Goal: Check status: Check status

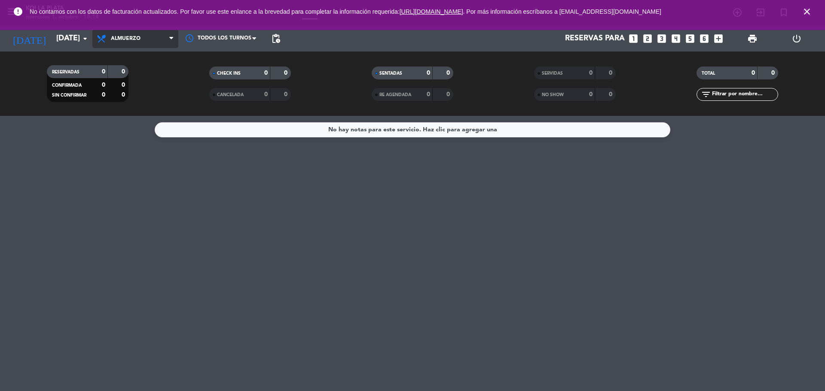
click at [154, 36] on span "Almuerzo" at bounding box center [135, 38] width 86 height 19
click at [148, 77] on div "menu KOI LA PLATA [DATE] 1. octubre - 18:14 Mis reservas Mapa de mesas Disponib…" at bounding box center [412, 58] width 825 height 116
click at [804, 12] on icon "close" at bounding box center [806, 11] width 10 height 10
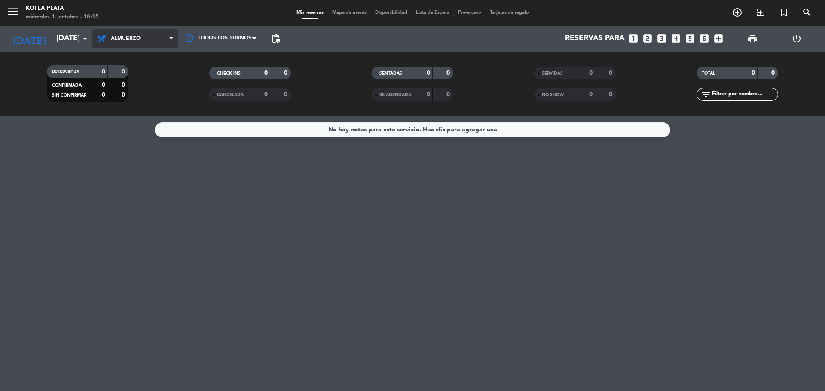
click at [165, 47] on span "Almuerzo" at bounding box center [135, 38] width 86 height 19
click at [150, 91] on div "menu KOI LA PLATA [DATE] 1. octubre - 18:15 Mis reservas Mapa de mesas Disponib…" at bounding box center [412, 58] width 825 height 116
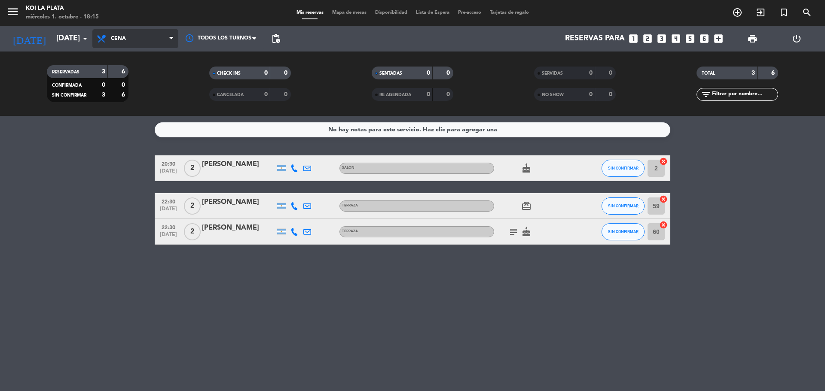
click at [142, 43] on span "Cena" at bounding box center [135, 38] width 86 height 19
click at [131, 181] on bookings-row "20:30 [DATE] 2 [PERSON_NAME] SALON cake SIN CONFIRMAR 2 cancel 22:30 [DATE] 2 […" at bounding box center [412, 199] width 825 height 89
click at [129, 47] on span "Cena" at bounding box center [135, 38] width 86 height 19
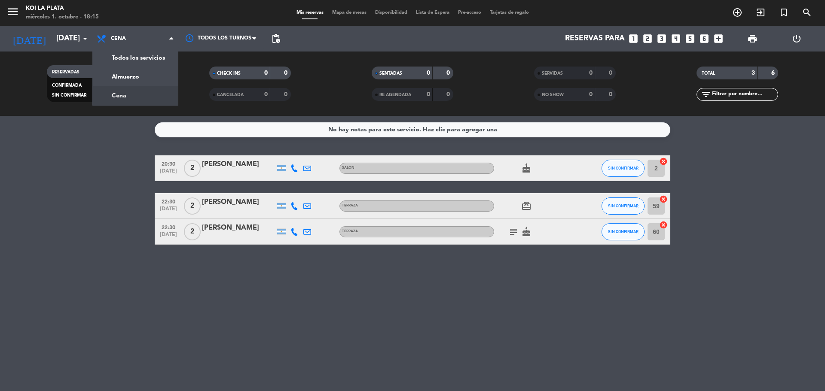
click at [107, 135] on service-notes "No hay notas para este servicio. Haz clic para agregar una" at bounding box center [412, 129] width 825 height 15
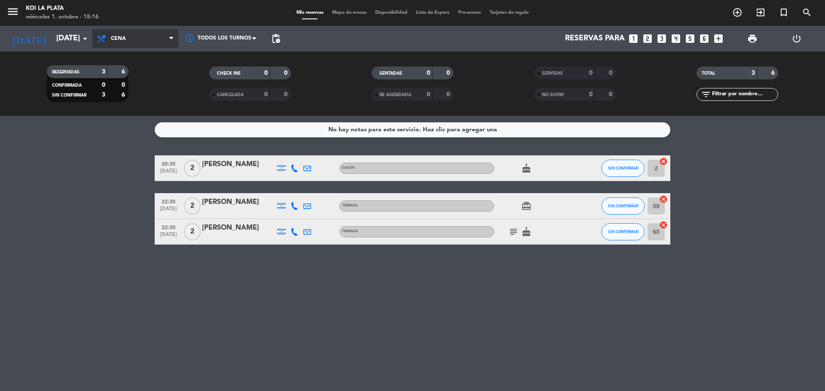
click at [135, 40] on span "Cena" at bounding box center [135, 38] width 86 height 19
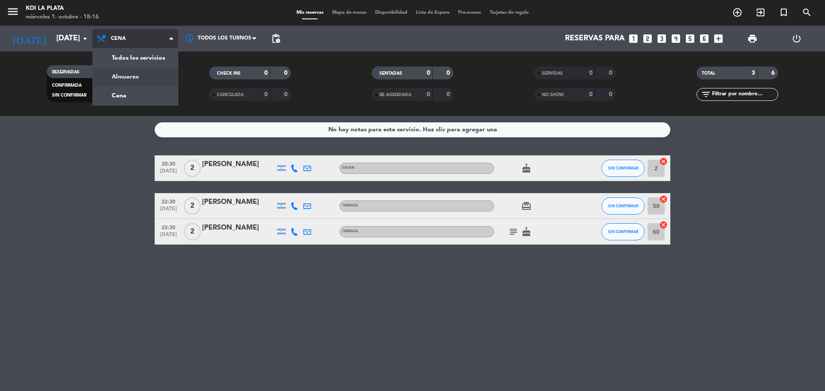
click at [128, 78] on div "menu KOI LA PLATA [DATE] 1. octubre - 18:16 Mis reservas Mapa de mesas Disponib…" at bounding box center [412, 58] width 825 height 116
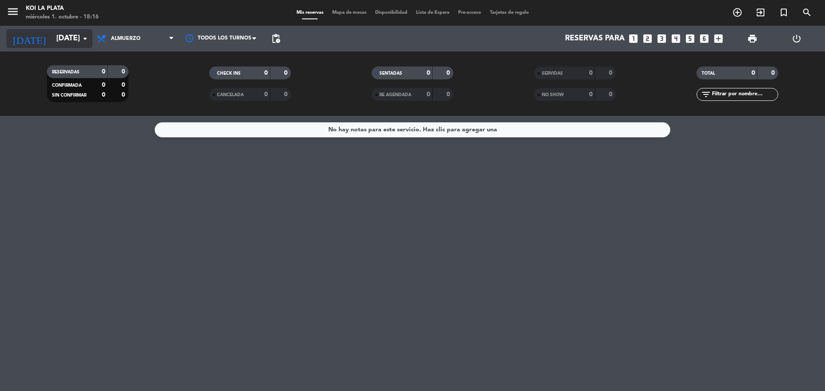
click at [64, 35] on input "[DATE]" at bounding box center [102, 38] width 100 height 17
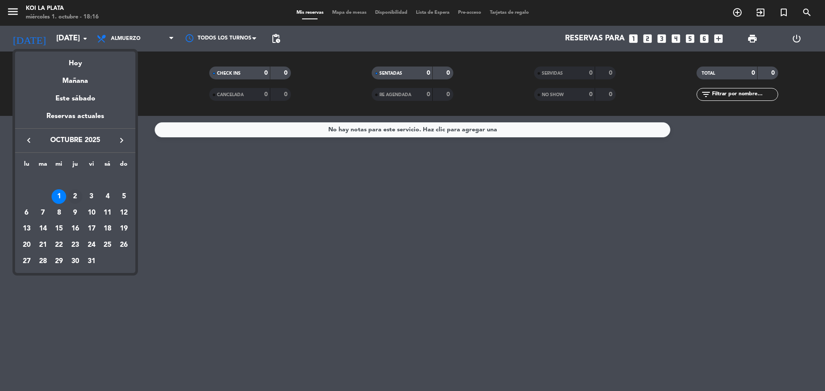
click at [76, 196] on div "2" at bounding box center [75, 196] width 15 height 15
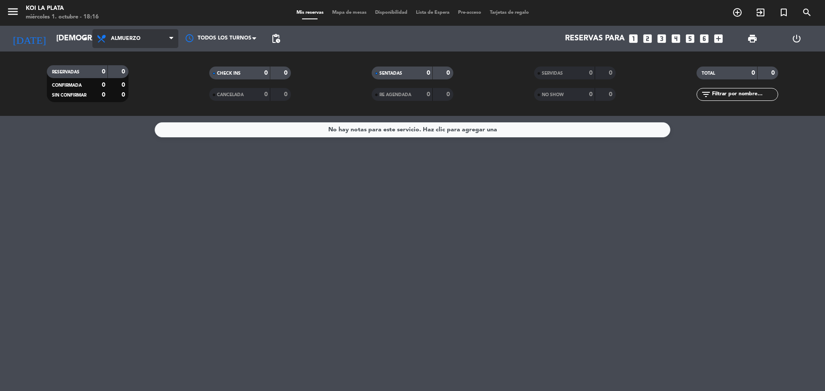
click at [159, 41] on span "Almuerzo" at bounding box center [135, 38] width 86 height 19
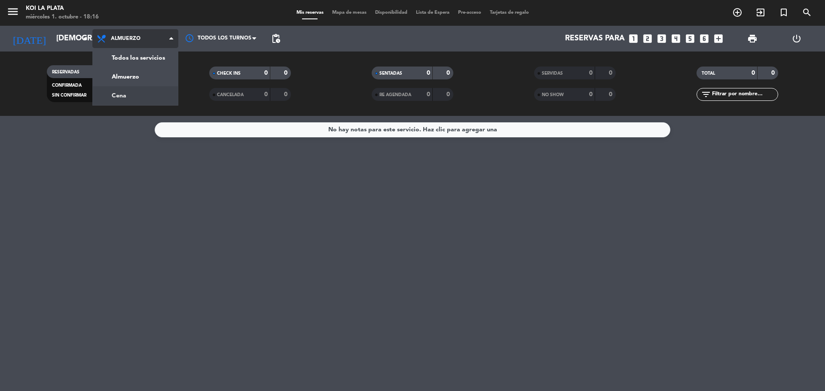
click at [145, 90] on div "menu KOI LA PLATA [DATE] 1. octubre - 18:16 Mis reservas Mapa de mesas Disponib…" at bounding box center [412, 58] width 825 height 116
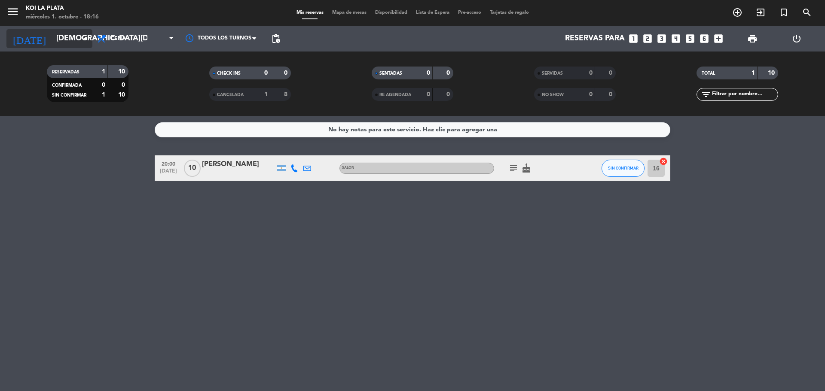
click at [54, 34] on input "[DEMOGRAPHIC_DATA][DATE]" at bounding box center [102, 38] width 100 height 17
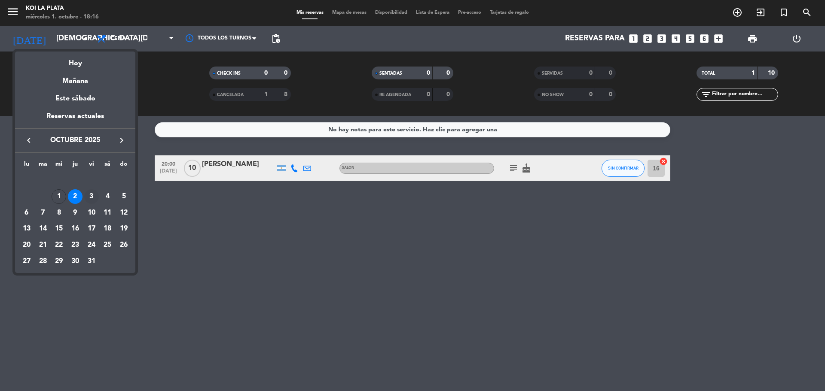
click at [87, 201] on div "3" at bounding box center [91, 196] width 15 height 15
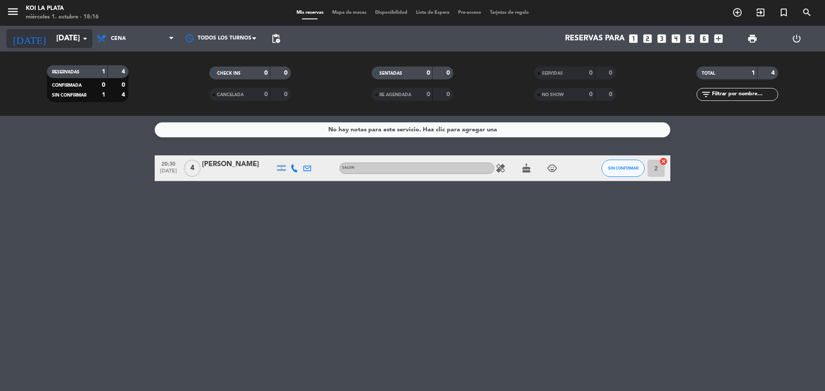
click at [88, 40] on icon "arrow_drop_down" at bounding box center [85, 38] width 10 height 10
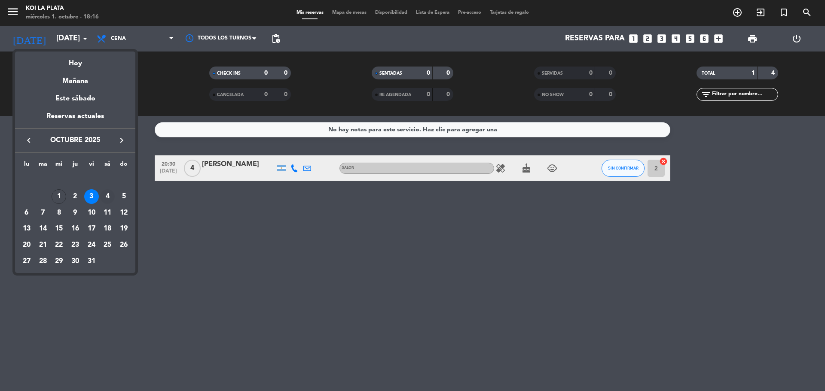
click at [109, 194] on div "4" at bounding box center [107, 196] width 15 height 15
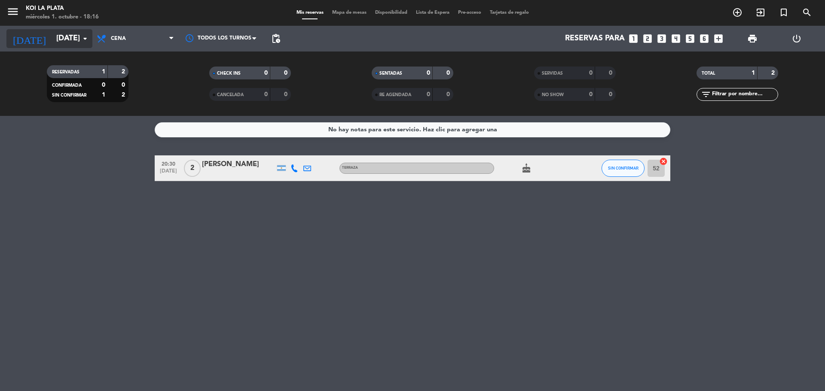
click at [82, 46] on input "[DATE]" at bounding box center [102, 38] width 100 height 17
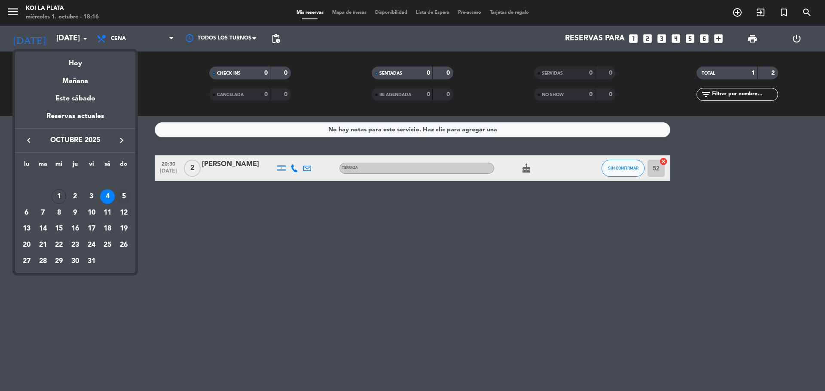
click at [123, 195] on div "5" at bounding box center [123, 196] width 15 height 15
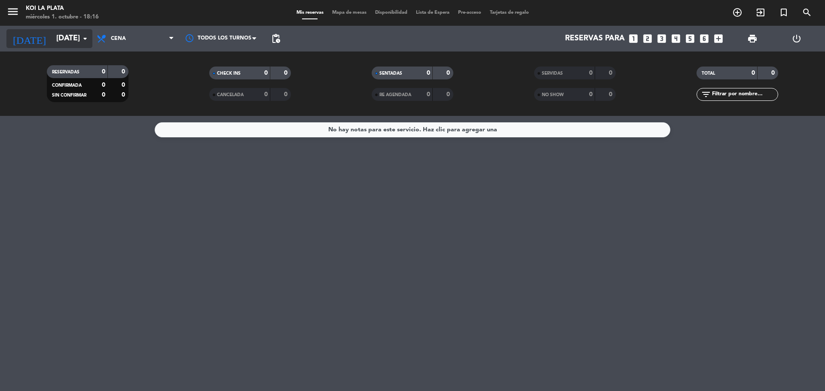
click at [69, 46] on input "[DATE]" at bounding box center [102, 38] width 100 height 17
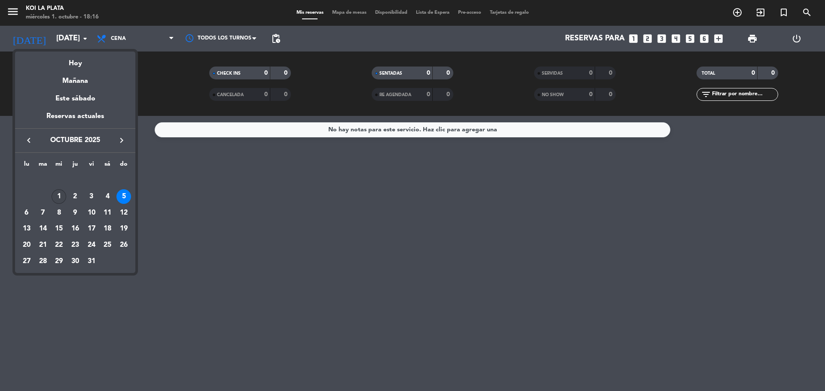
click at [62, 193] on div "1" at bounding box center [59, 196] width 15 height 15
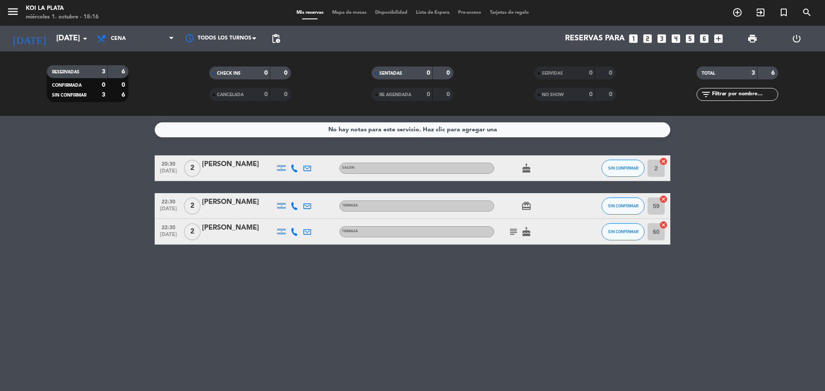
click at [49, 25] on div "menu KOI LA PLATA [DATE] 1. octubre - 18:16 Mis reservas Mapa de mesas Disponib…" at bounding box center [412, 13] width 825 height 26
click at [52, 33] on input "[DATE]" at bounding box center [102, 38] width 100 height 17
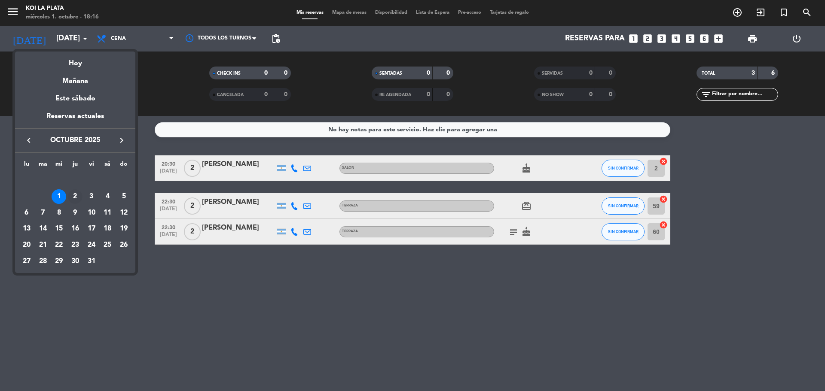
click at [76, 195] on div "2" at bounding box center [75, 196] width 15 height 15
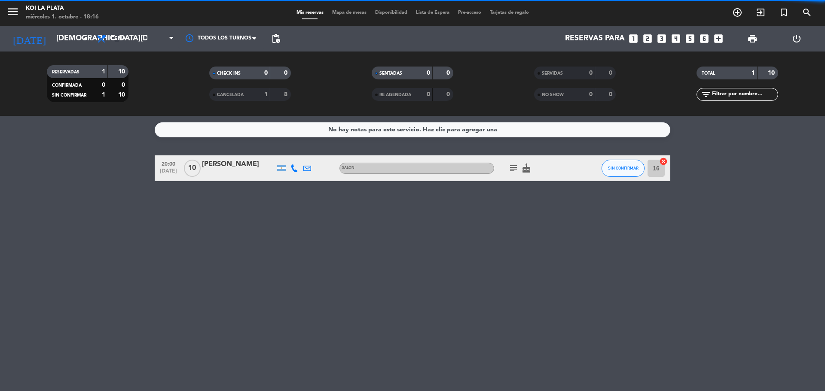
click at [123, 44] on span "Cena" at bounding box center [135, 38] width 86 height 19
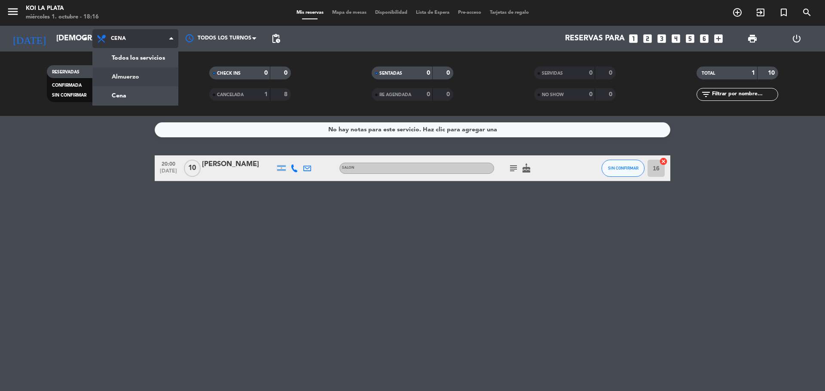
click at [129, 73] on div "menu KOI LA PLATA [DATE] 1. octubre - 18:16 Mis reservas Mapa de mesas Disponib…" at bounding box center [412, 58] width 825 height 116
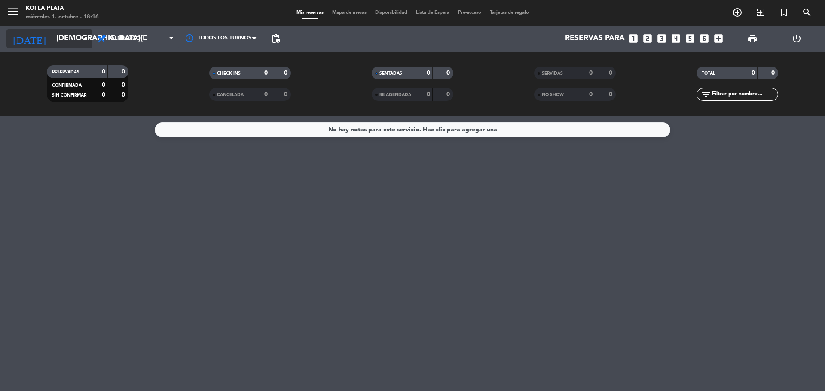
click at [60, 38] on input "[DEMOGRAPHIC_DATA][DATE]" at bounding box center [102, 38] width 100 height 17
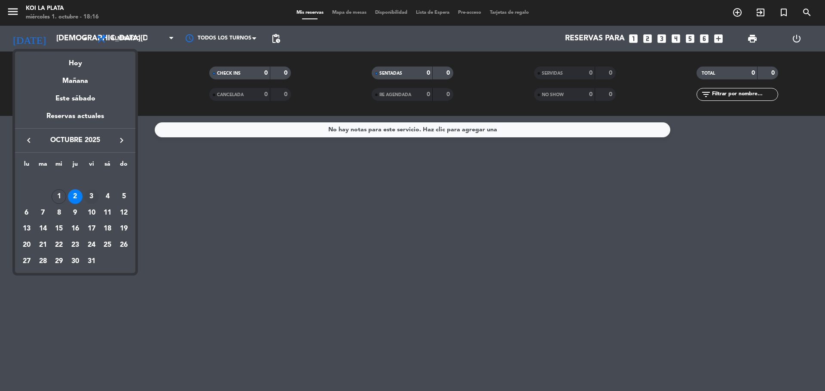
click at [92, 197] on div "3" at bounding box center [91, 196] width 15 height 15
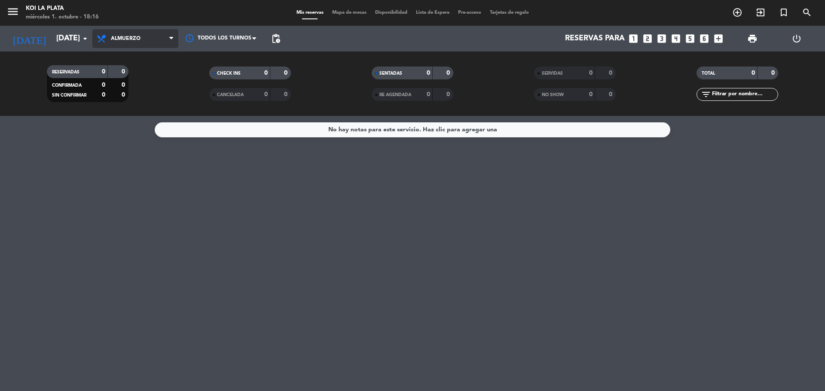
click at [147, 45] on span "Almuerzo" at bounding box center [135, 38] width 86 height 19
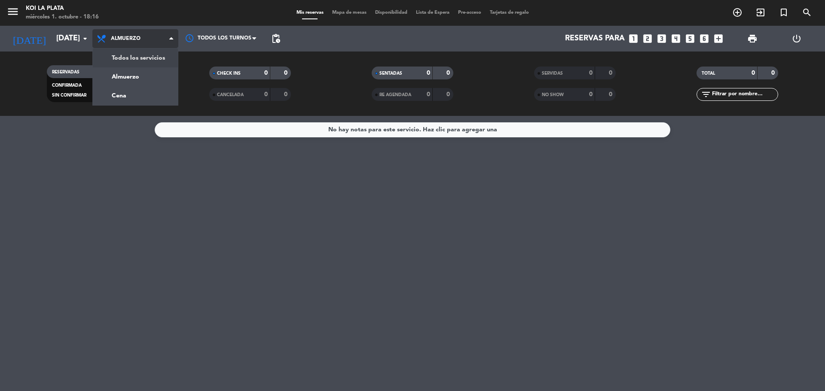
click at [151, 58] on div "menu KOI LA PLATA [DATE] 1. octubre - 18:16 Mis reservas Mapa de mesas Disponib…" at bounding box center [412, 58] width 825 height 116
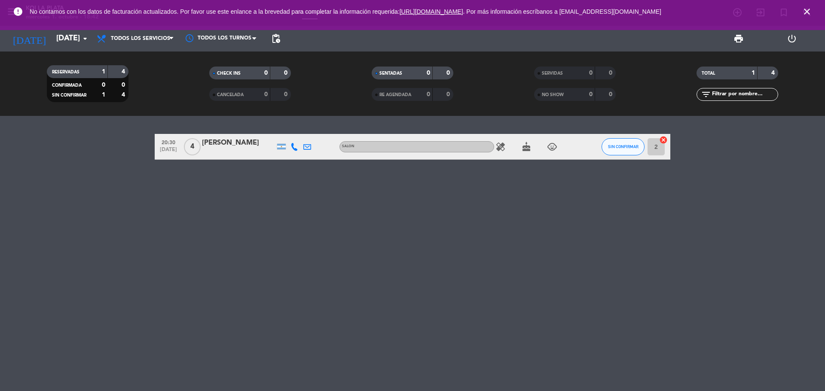
click at [31, 30] on div "error No contamos con los datos de facturación actualizados. Por favor use este…" at bounding box center [412, 15] width 825 height 30
click at [52, 32] on input "[DATE]" at bounding box center [102, 38] width 100 height 17
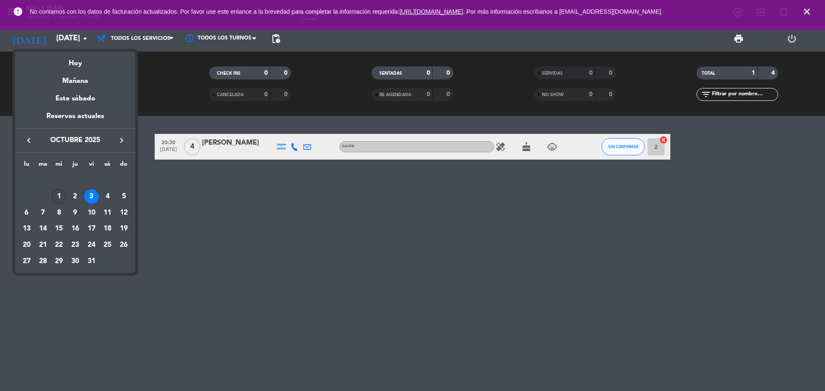
click at [57, 198] on div "1" at bounding box center [59, 196] width 15 height 15
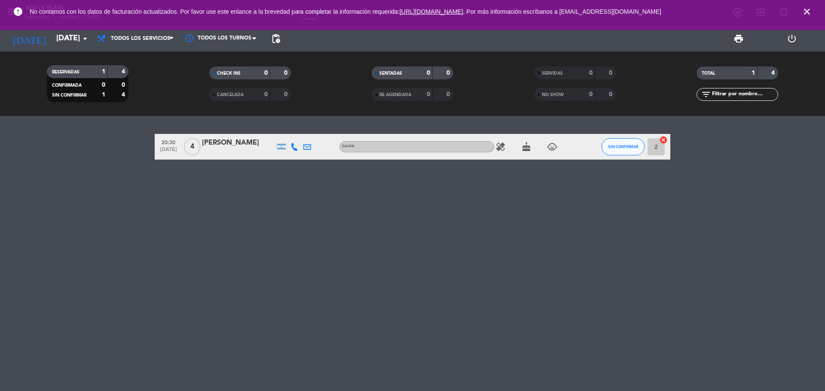
type input "[DATE]"
